Goal: Information Seeking & Learning: Learn about a topic

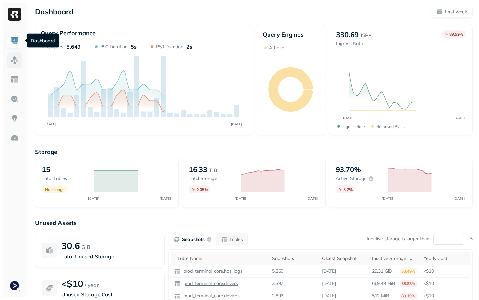
click at [20, 61] on link at bounding box center [15, 60] width 16 height 16
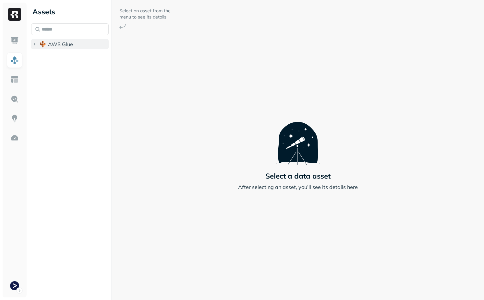
click at [66, 47] on span "AWS Glue" at bounding box center [60, 44] width 25 height 6
click at [66, 55] on span "prod_terminal_core" at bounding box center [77, 56] width 47 height 6
click at [72, 73] on button "Tables ( 13 )" at bounding box center [76, 69] width 65 height 10
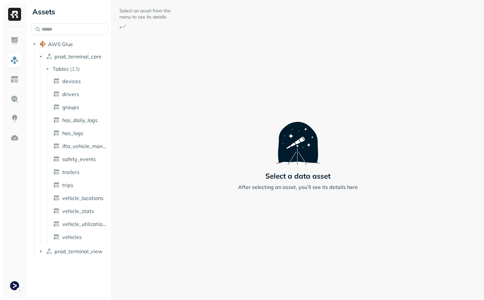
click at [84, 203] on ul "devices drivers groups hos_daily_logs hos_logs ifta_vehicle_months safety_event…" at bounding box center [78, 159] width 63 height 169
click at [86, 195] on span "vehicle_locations" at bounding box center [82, 198] width 41 height 6
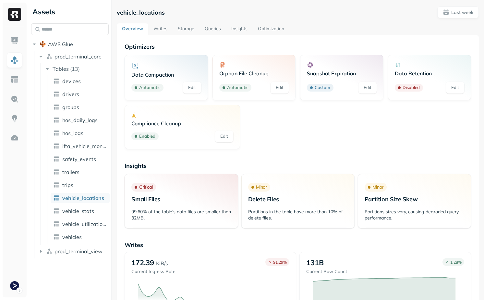
click at [163, 29] on link "Writes" at bounding box center [160, 29] width 24 height 12
click at [183, 31] on link "Storage" at bounding box center [186, 29] width 27 height 12
click at [215, 33] on link "Queries" at bounding box center [212, 29] width 27 height 12
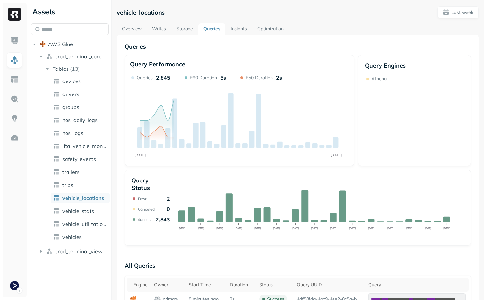
click at [184, 26] on link "Storage" at bounding box center [184, 29] width 27 height 12
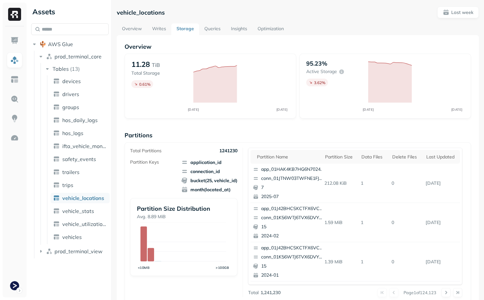
scroll to position [196, 0]
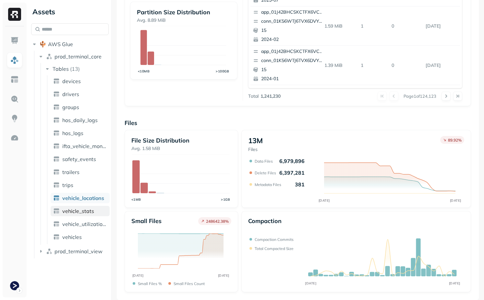
click at [80, 208] on span "vehicle_stats" at bounding box center [78, 211] width 32 height 6
